Goal: Task Accomplishment & Management: Manage account settings

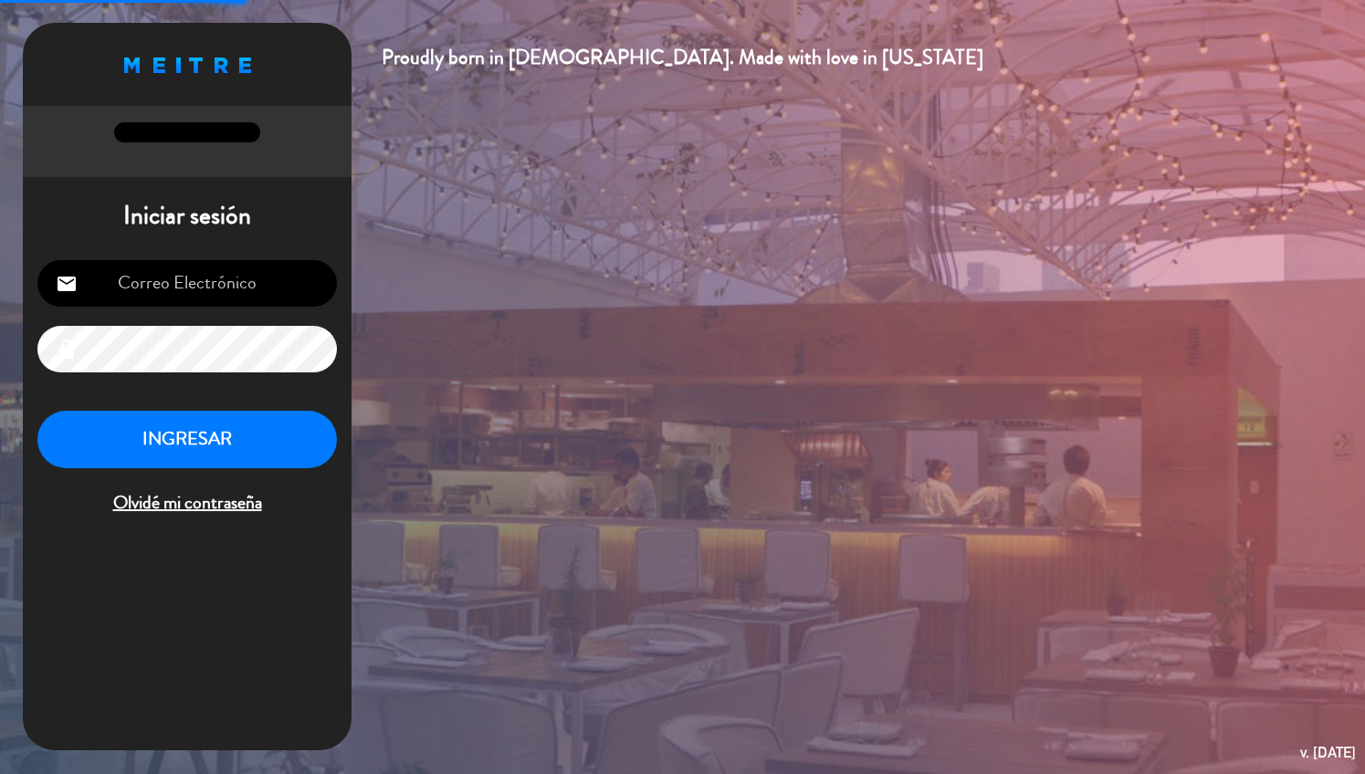
type input "[EMAIL_ADDRESS][DOMAIN_NAME]"
click at [219, 419] on button "INGRESAR" at bounding box center [187, 440] width 300 height 58
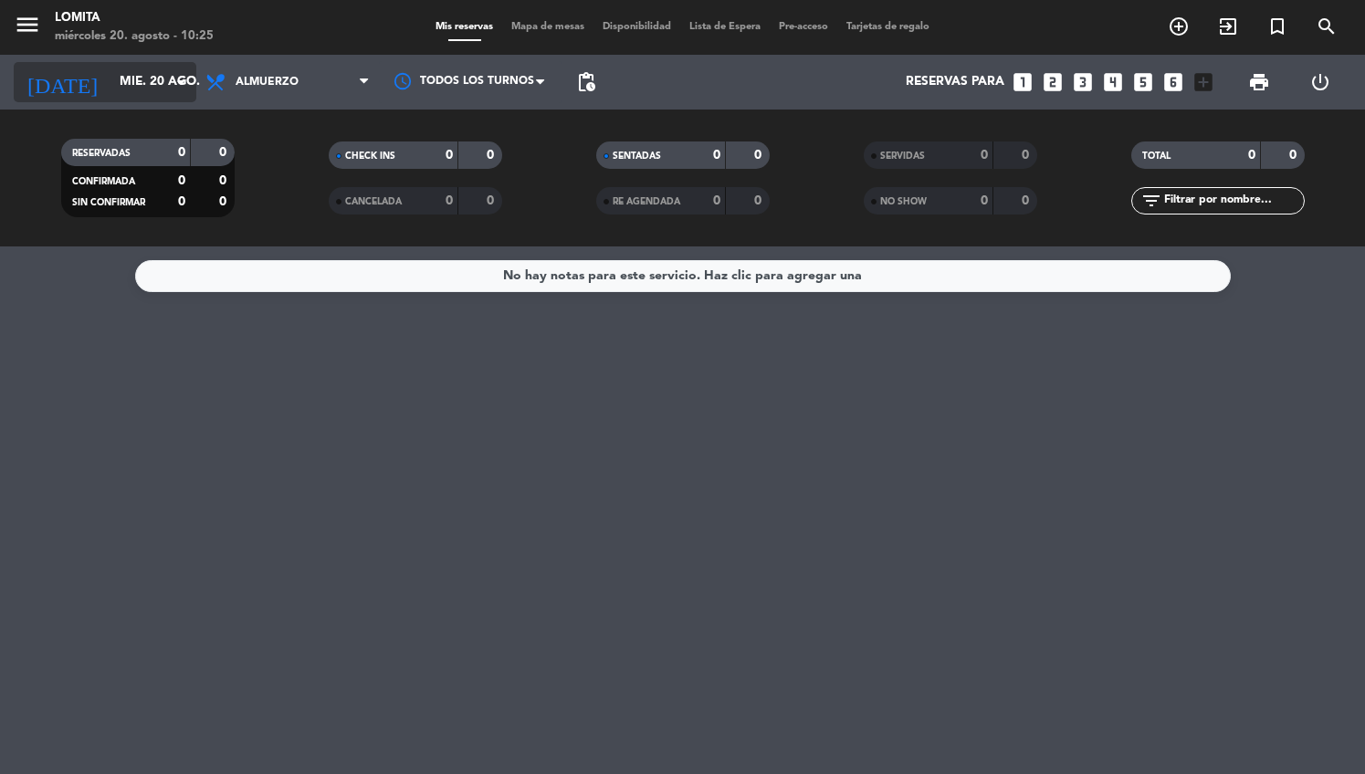
click at [134, 96] on input "mié. 20 ago." at bounding box center [196, 82] width 173 height 33
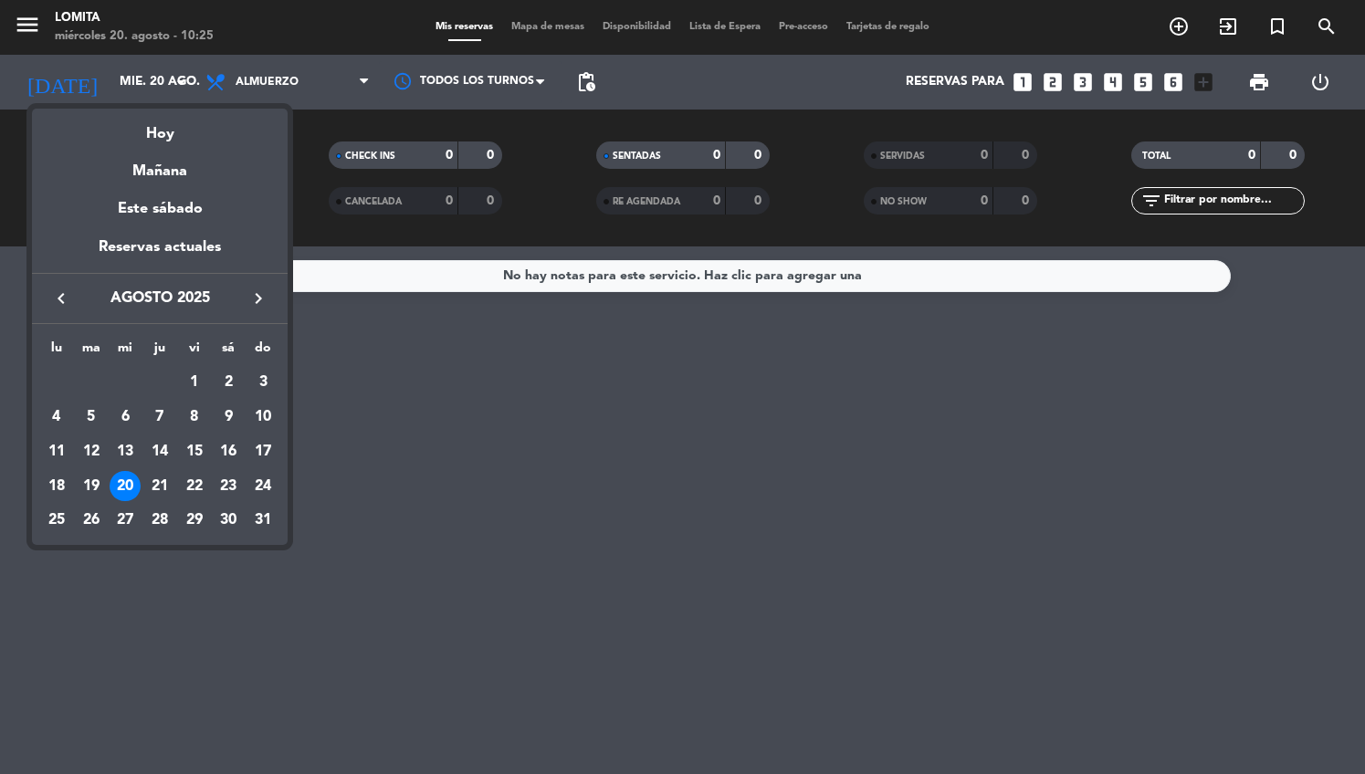
click at [395, 447] on div at bounding box center [682, 387] width 1365 height 774
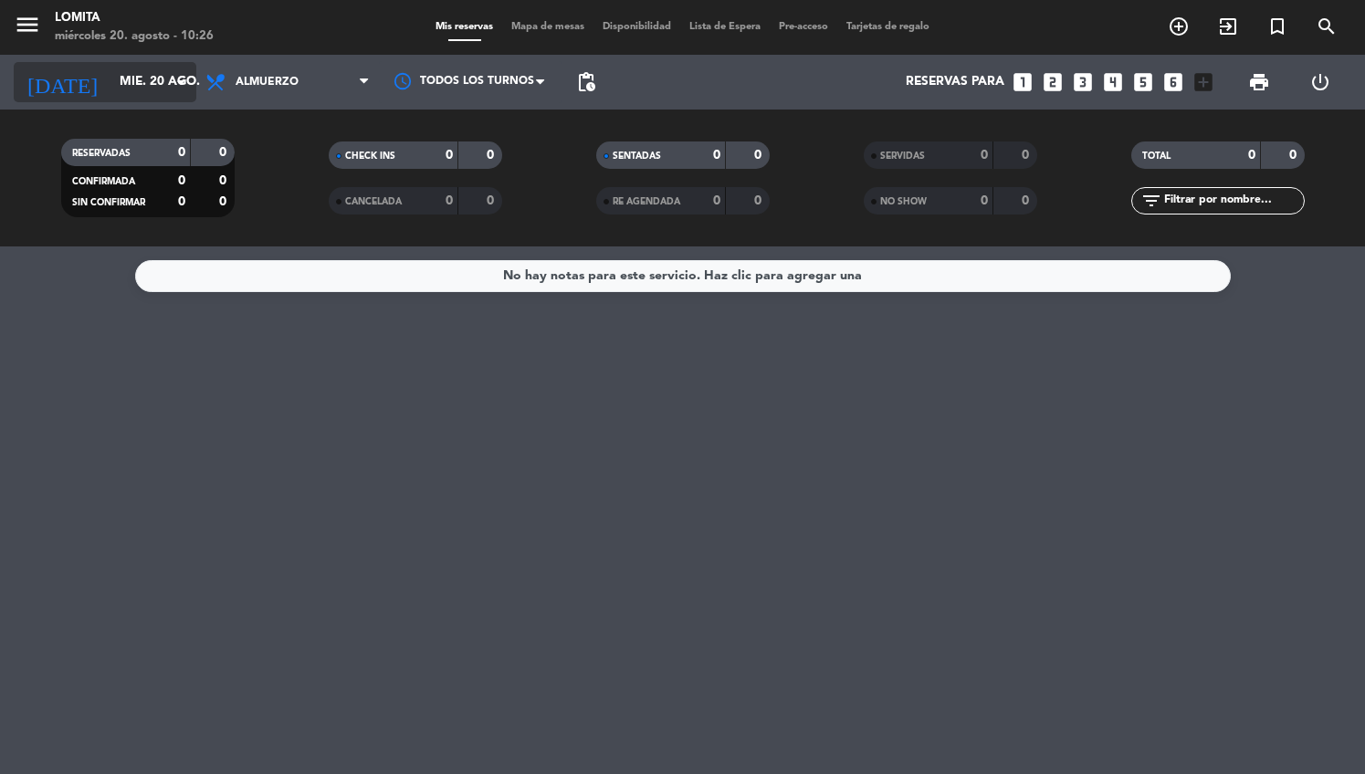
click at [176, 80] on icon "arrow_drop_down" at bounding box center [181, 82] width 22 height 22
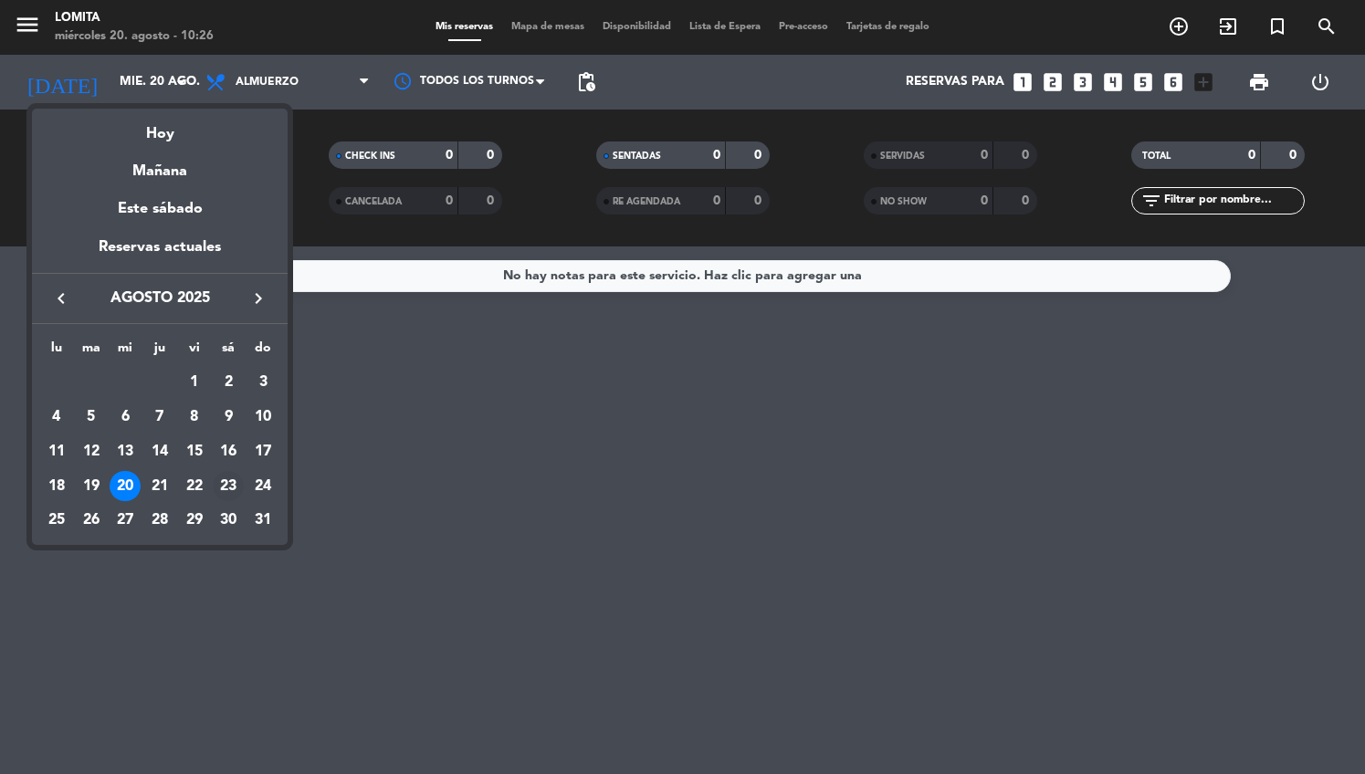
click at [226, 477] on div "23" at bounding box center [228, 486] width 31 height 31
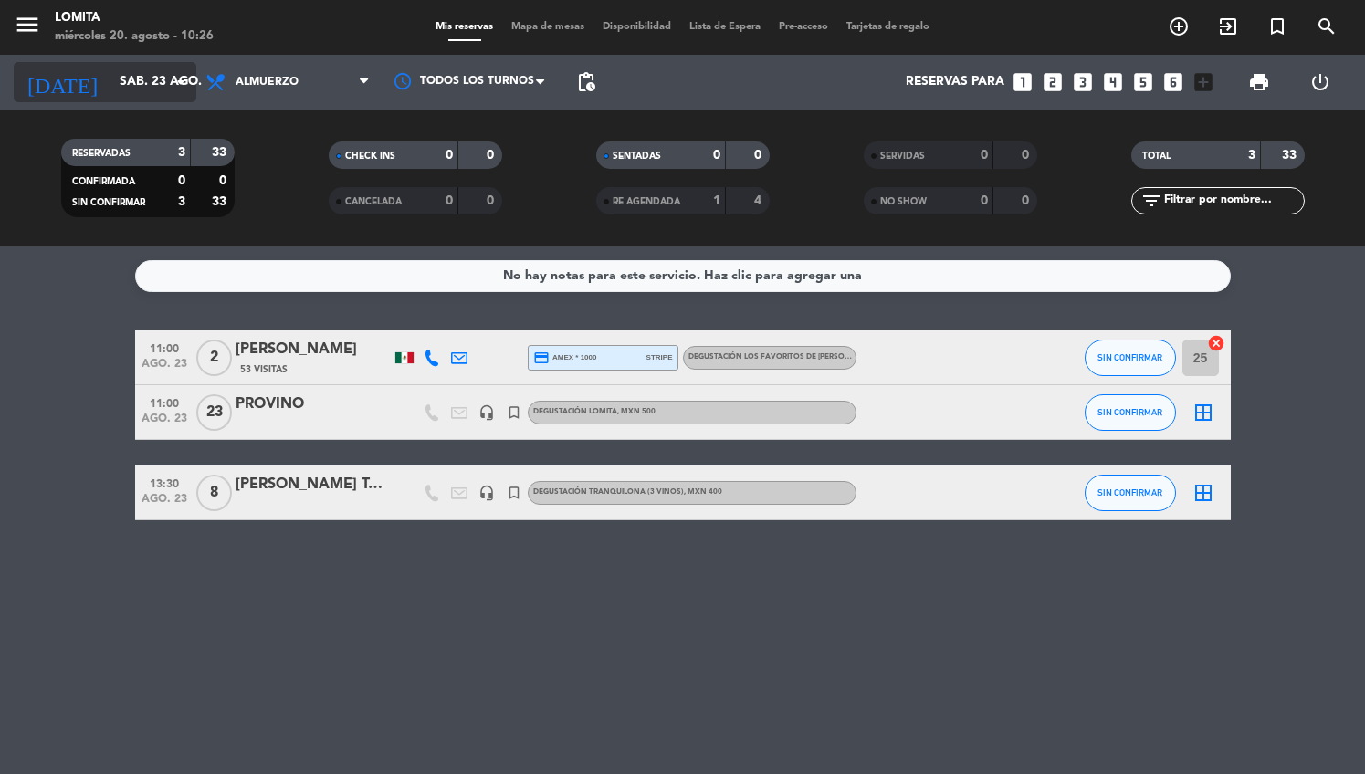
click at [139, 92] on input "sáb. 23 ago." at bounding box center [196, 82] width 173 height 33
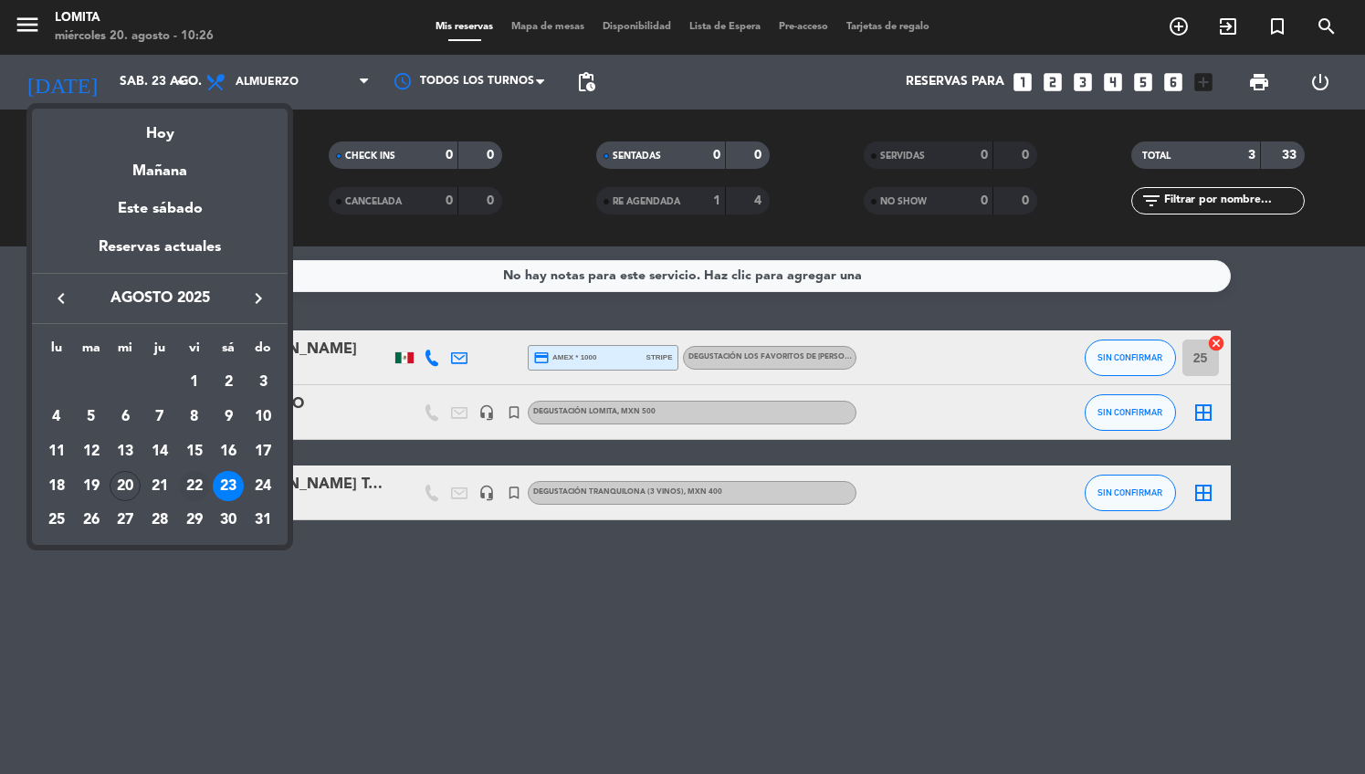
click at [197, 483] on div "22" at bounding box center [194, 486] width 31 height 31
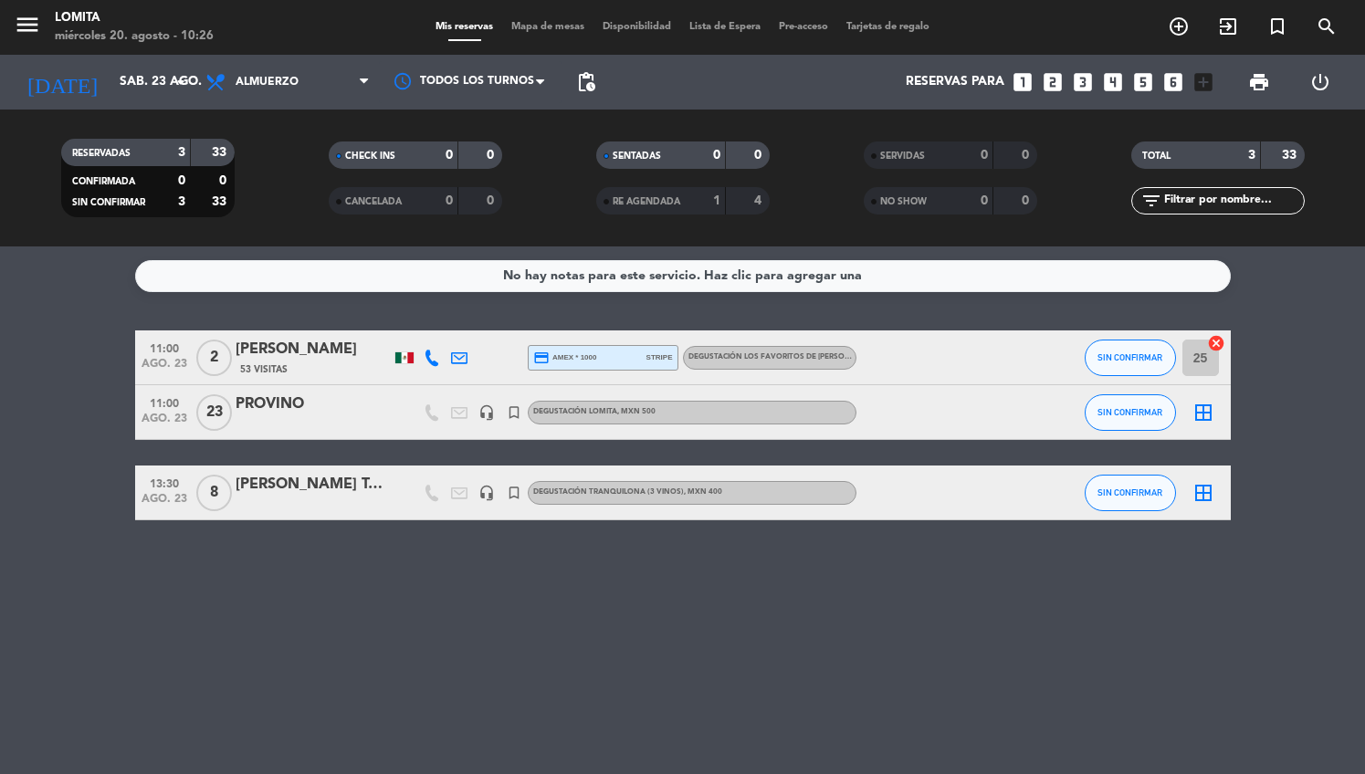
type input "vie. 22 ago."
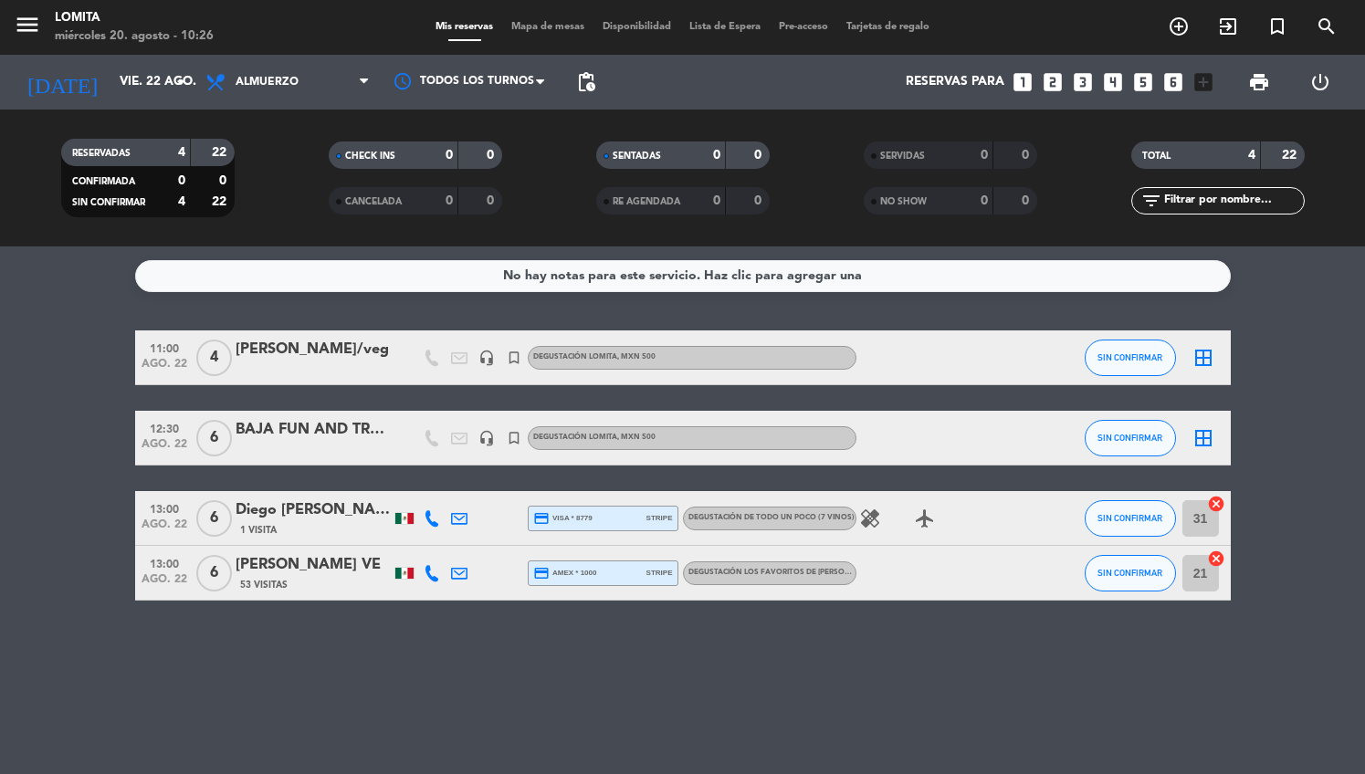
click at [262, 436] on div "BAJA FUN AND TRAVEL" at bounding box center [313, 430] width 155 height 24
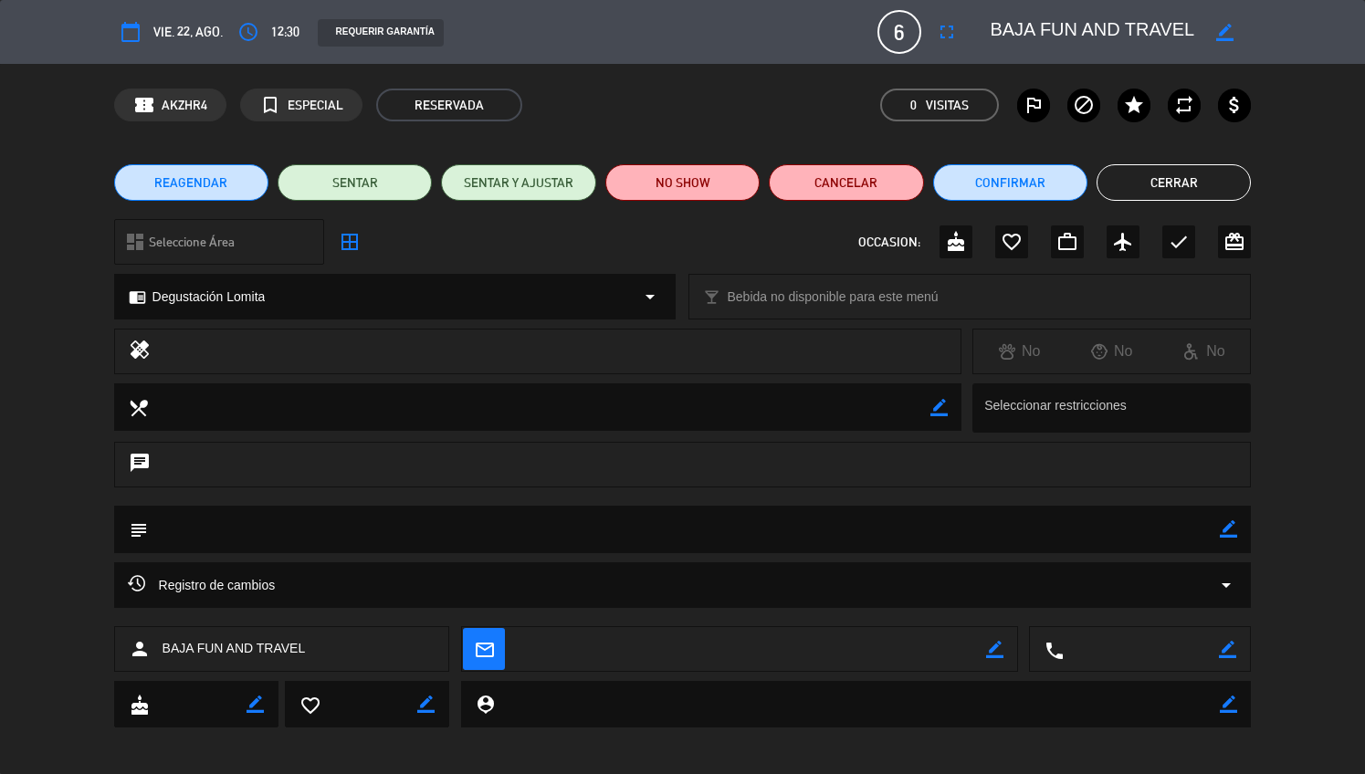
click at [213, 181] on span "REAGENDAR" at bounding box center [190, 183] width 73 height 19
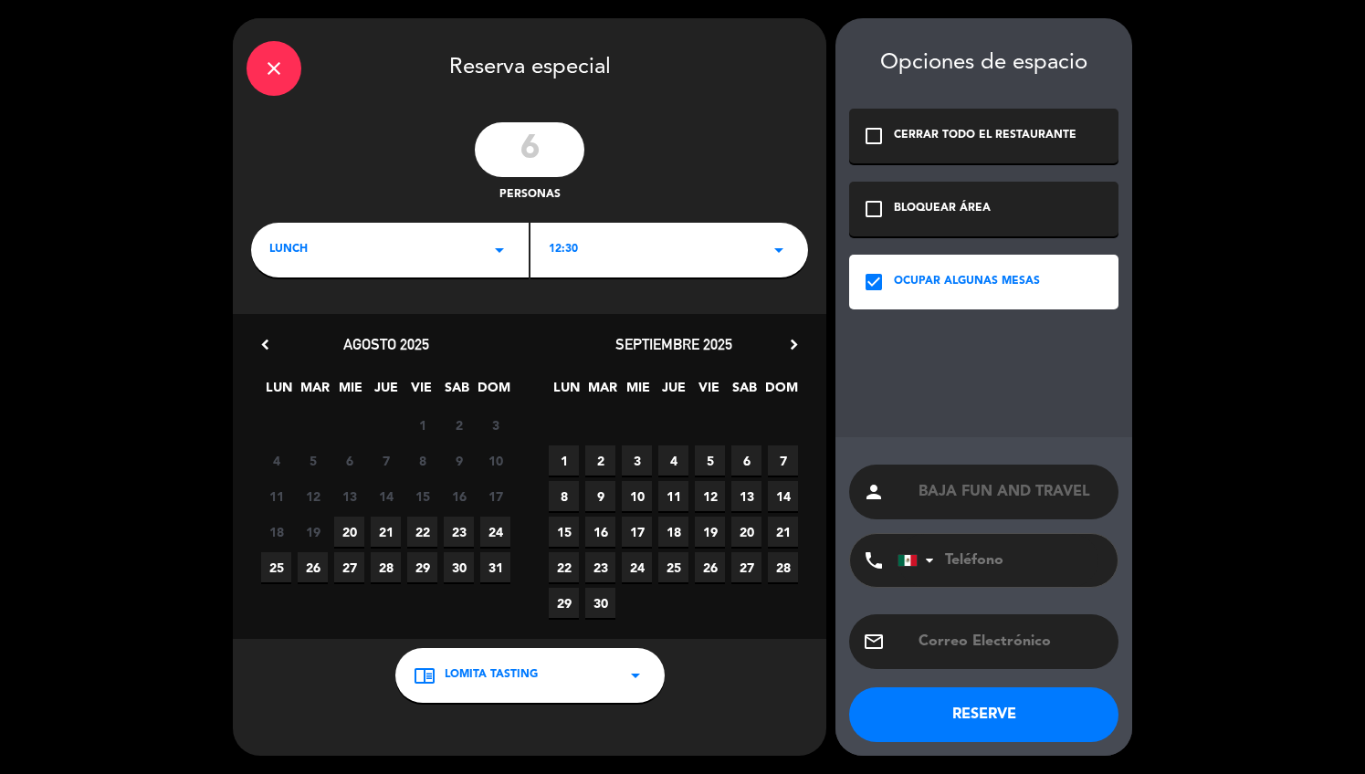
click at [631, 239] on div "12:30 arrow_drop_down" at bounding box center [670, 250] width 278 height 55
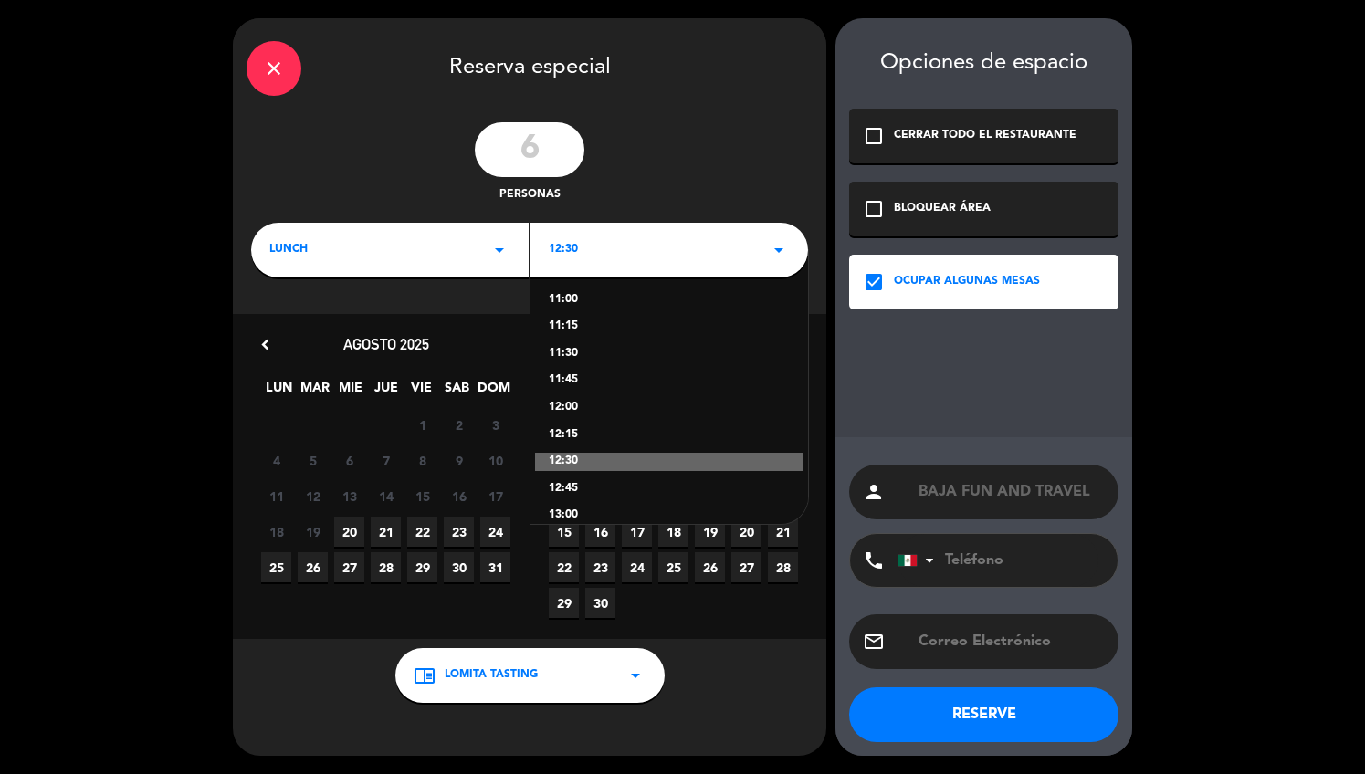
click at [576, 403] on div "12:00" at bounding box center [669, 408] width 241 height 18
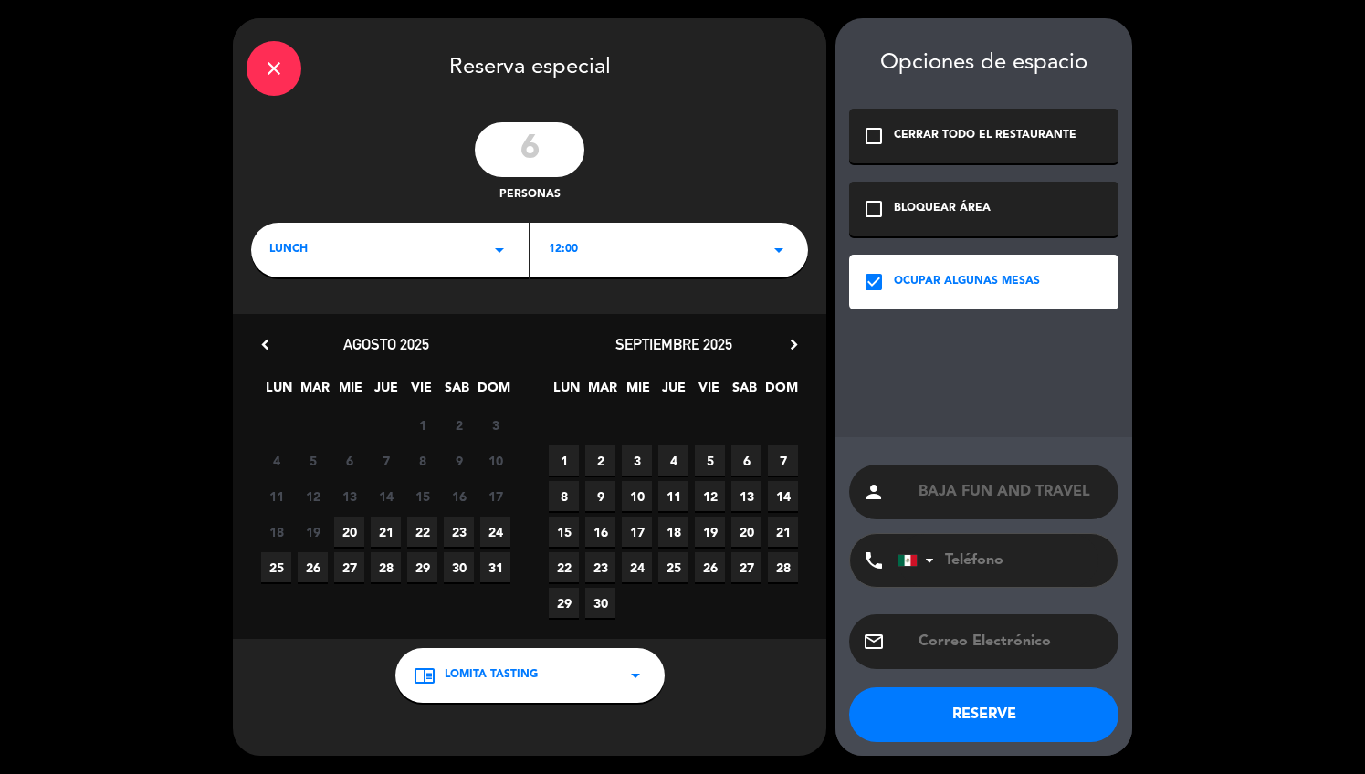
click at [459, 533] on span "23" at bounding box center [459, 532] width 30 height 30
click at [933, 716] on button "RESERVE" at bounding box center [983, 715] width 269 height 55
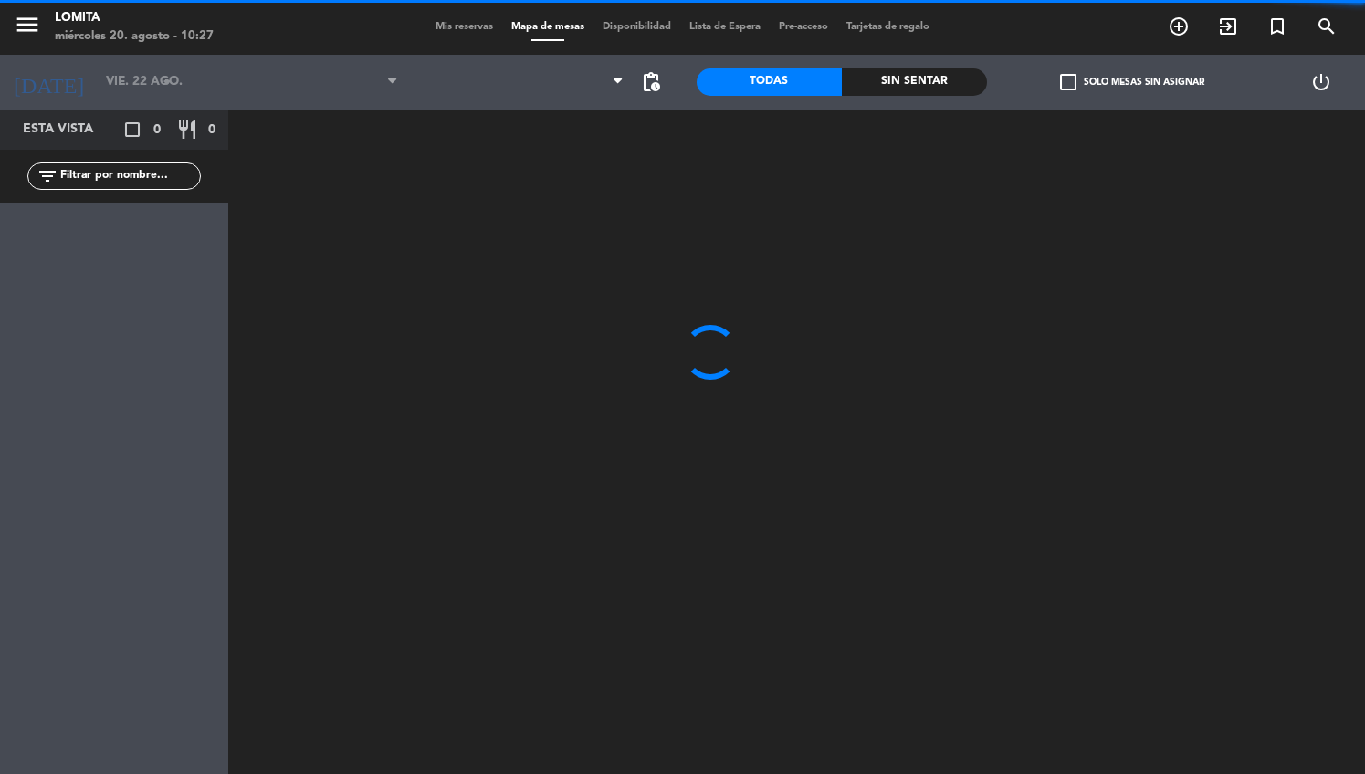
type input "sáb. 23 ago."
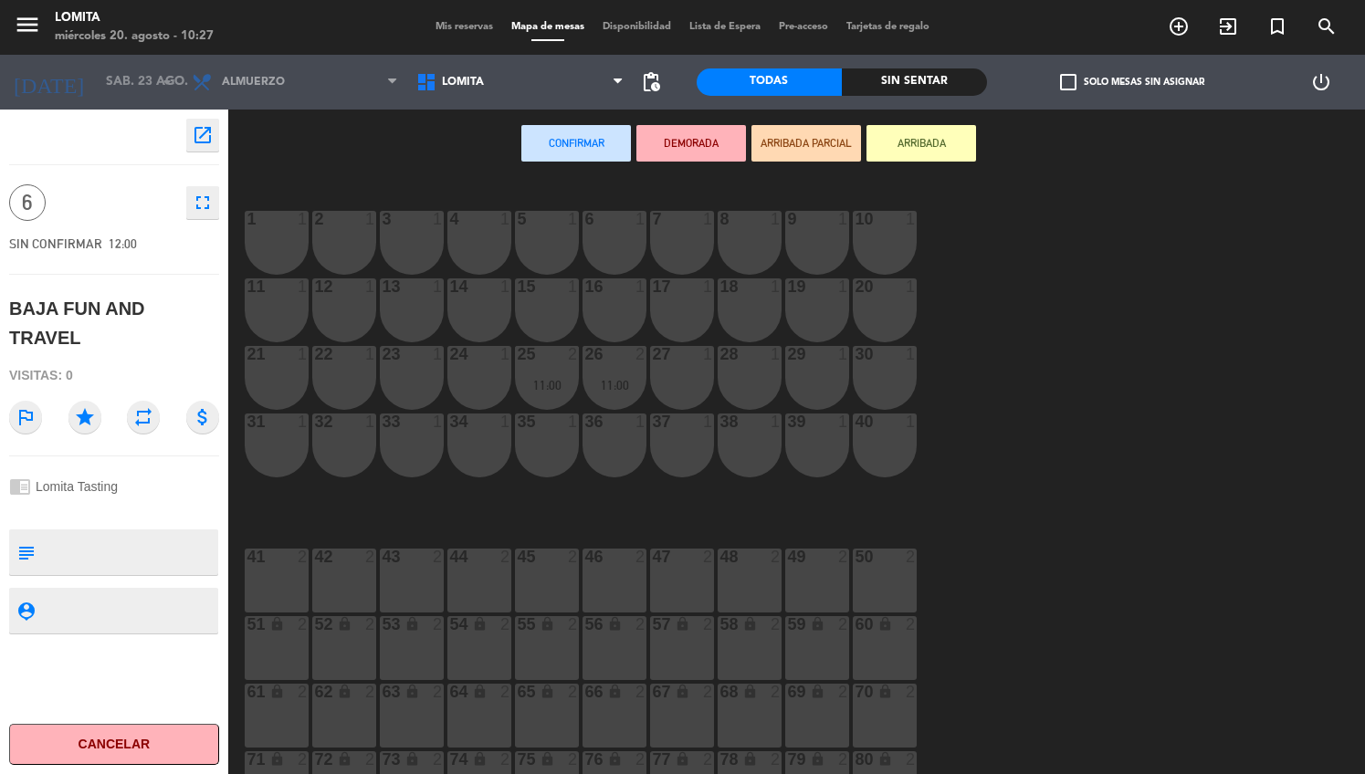
click at [465, 24] on span "Mis reservas" at bounding box center [464, 27] width 76 height 10
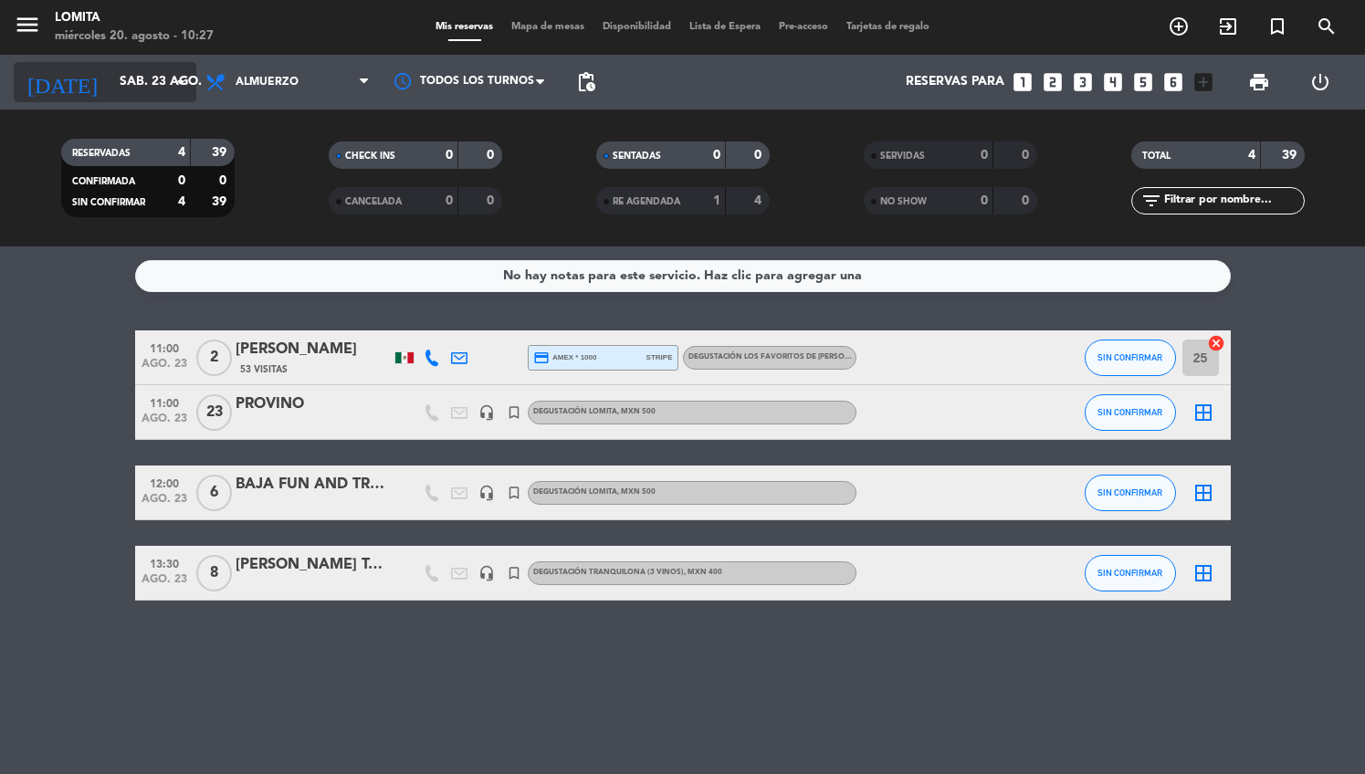
click at [110, 99] on input "sáb. 23 ago." at bounding box center [196, 82] width 173 height 33
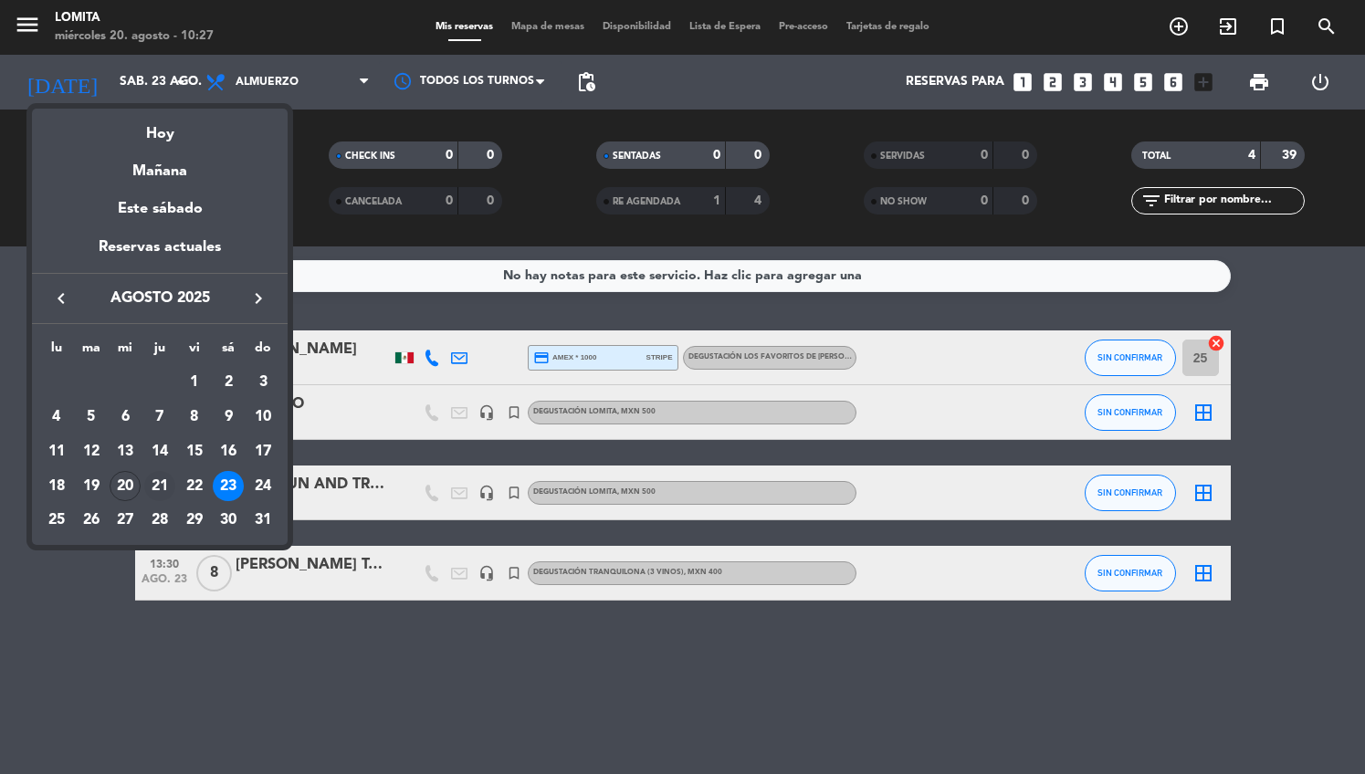
click at [161, 487] on div "21" at bounding box center [159, 486] width 31 height 31
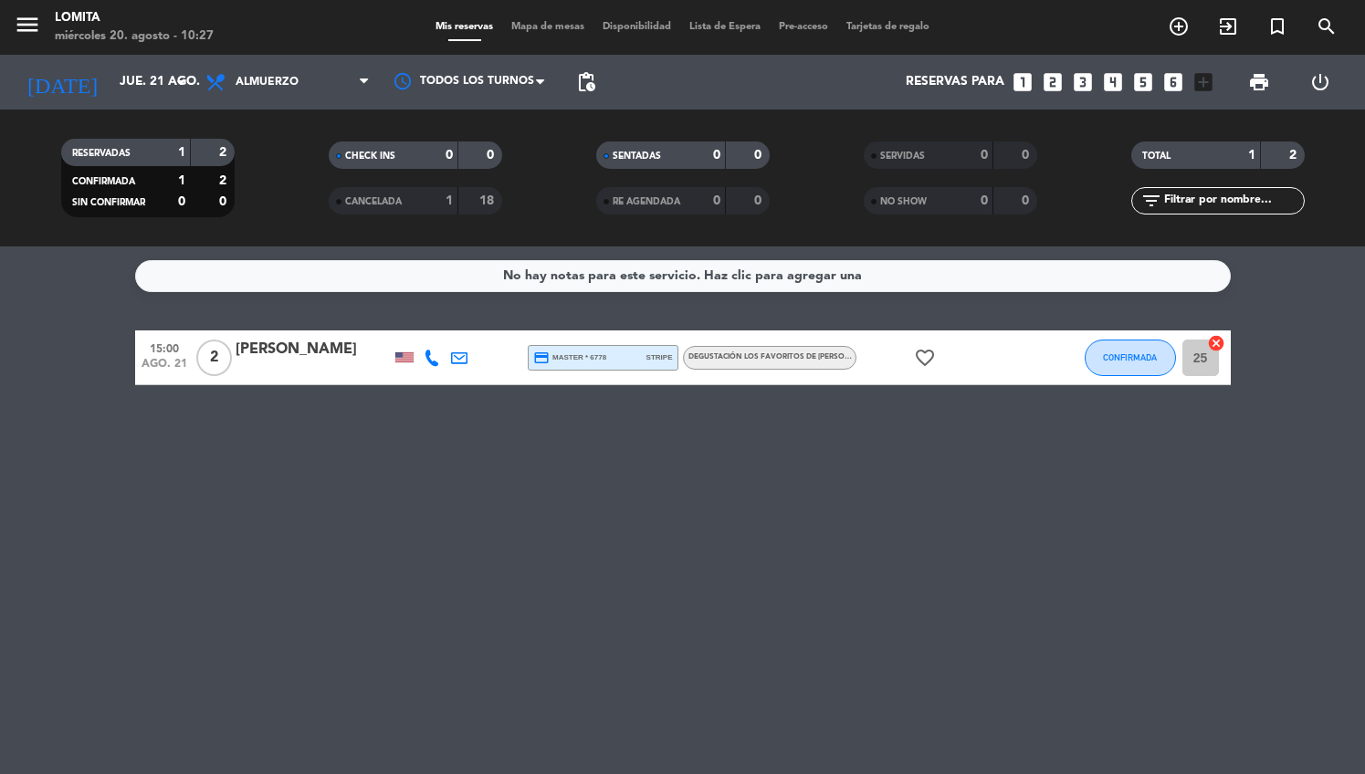
click at [253, 359] on div "[PERSON_NAME]" at bounding box center [313, 350] width 155 height 24
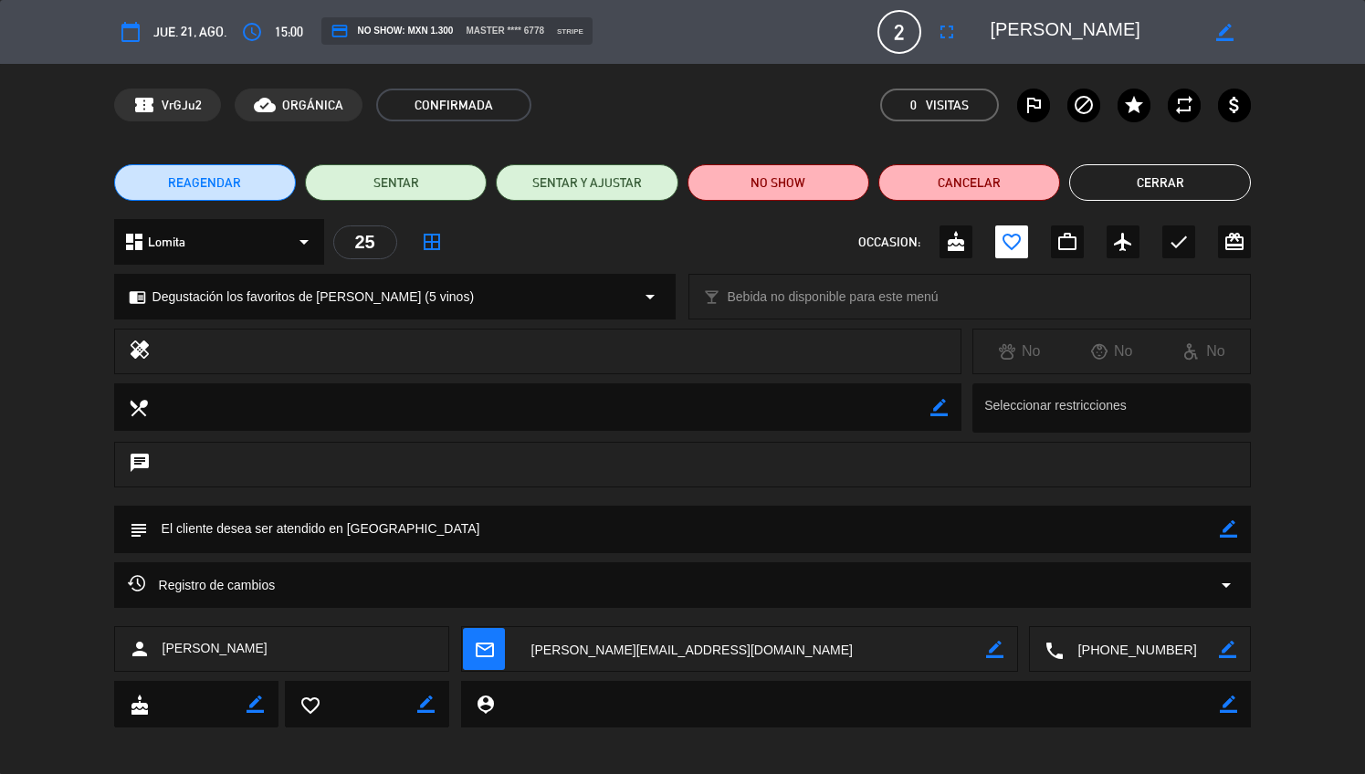
click at [1144, 176] on button "Cerrar" at bounding box center [1160, 182] width 182 height 37
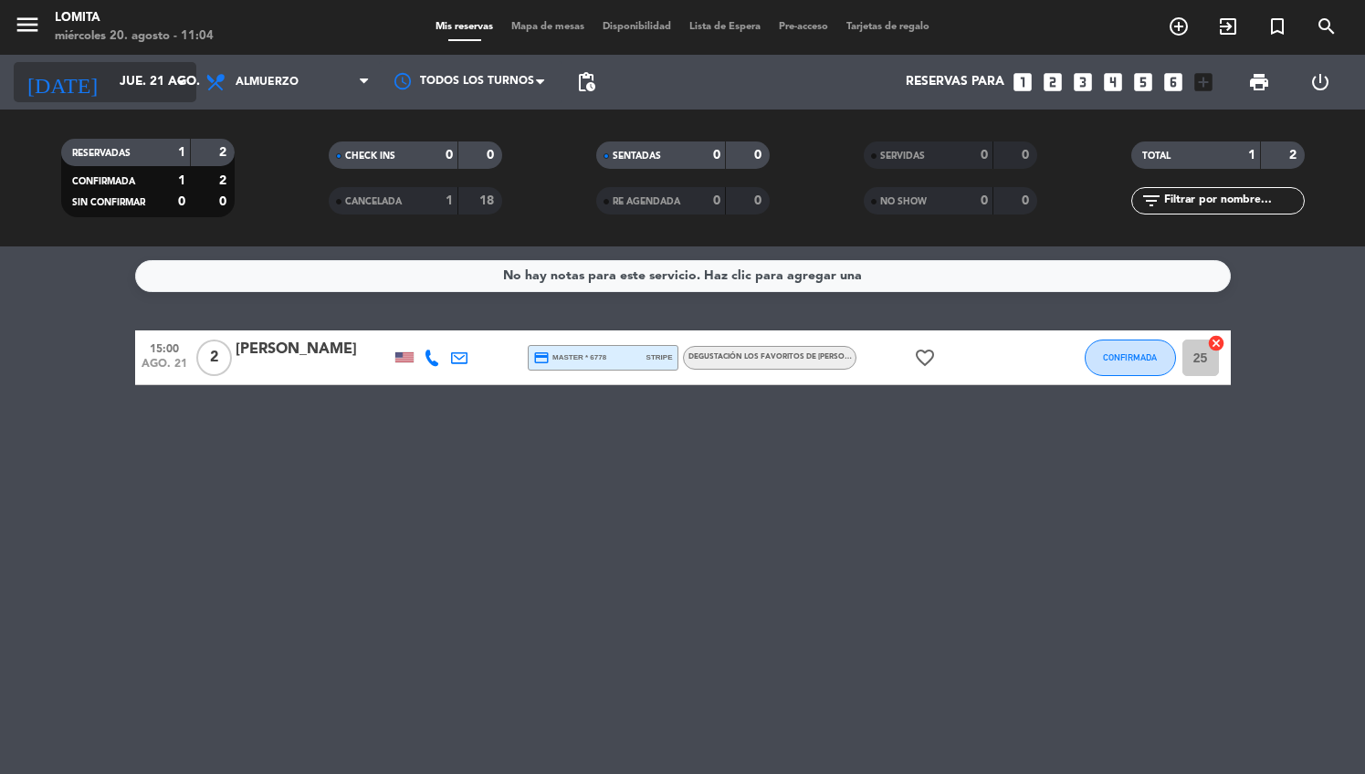
click at [128, 95] on input "jue. 21 ago." at bounding box center [196, 82] width 173 height 33
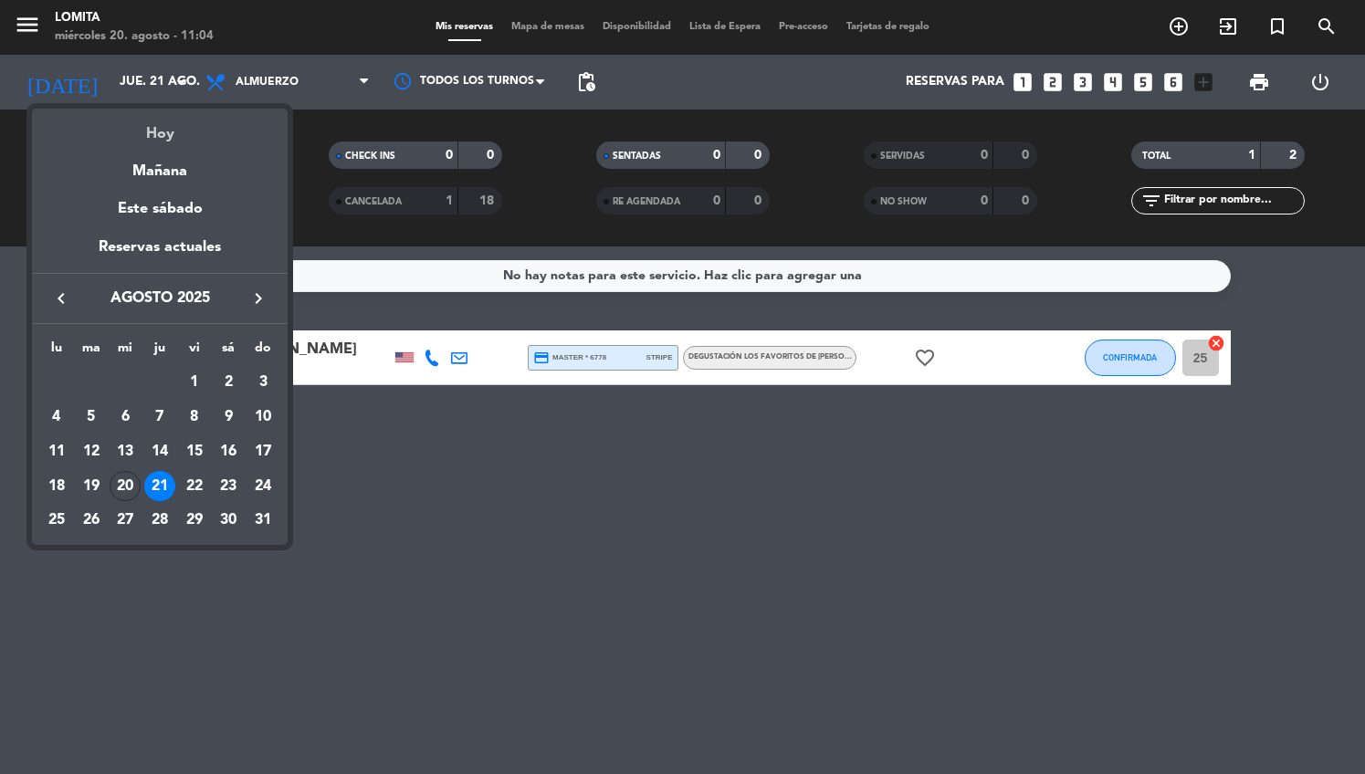
click at [197, 123] on div "Hoy" at bounding box center [160, 127] width 256 height 37
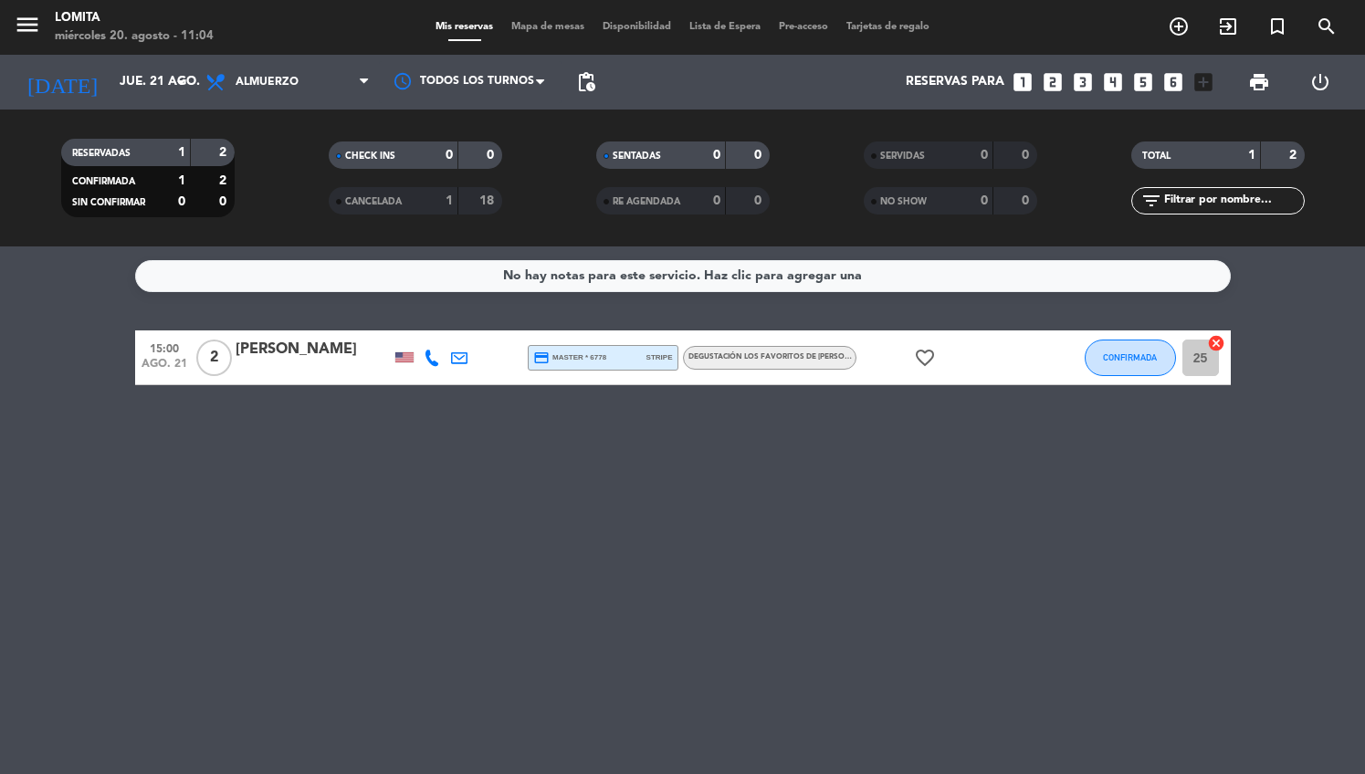
type input "mié. 20 ago."
